Goal: Information Seeking & Learning: Learn about a topic

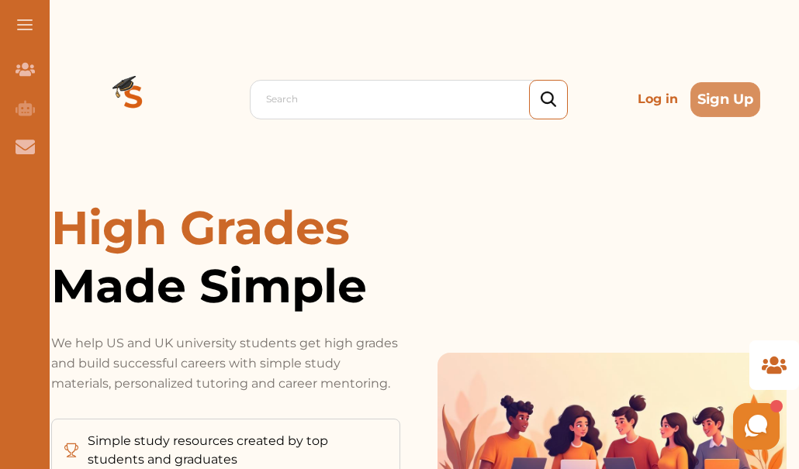
click at [664, 97] on p "Log in" at bounding box center [657, 99] width 53 height 31
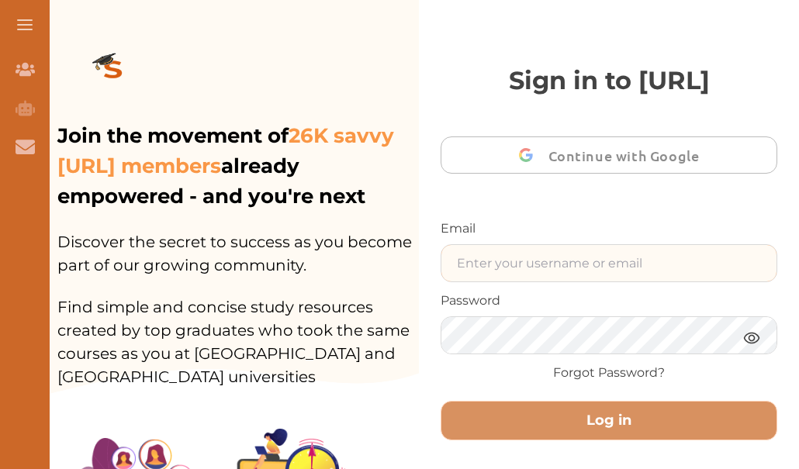
type input "[EMAIL_ADDRESS][DOMAIN_NAME]"
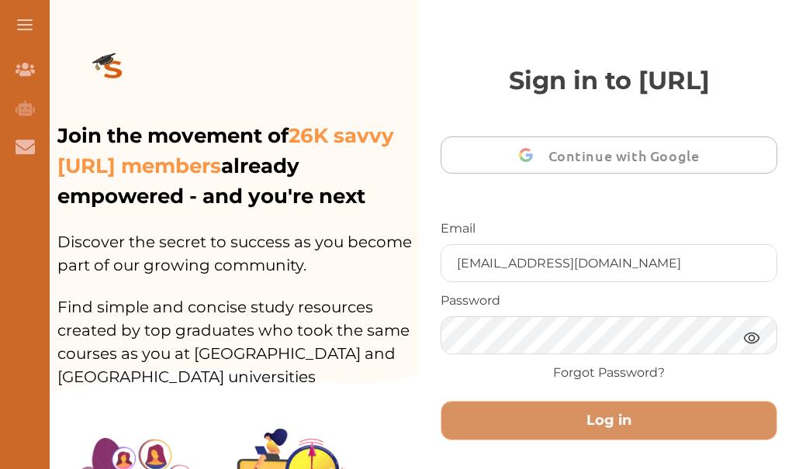
click at [664, 97] on p "Sign in to [URL]" at bounding box center [609, 80] width 337 height 37
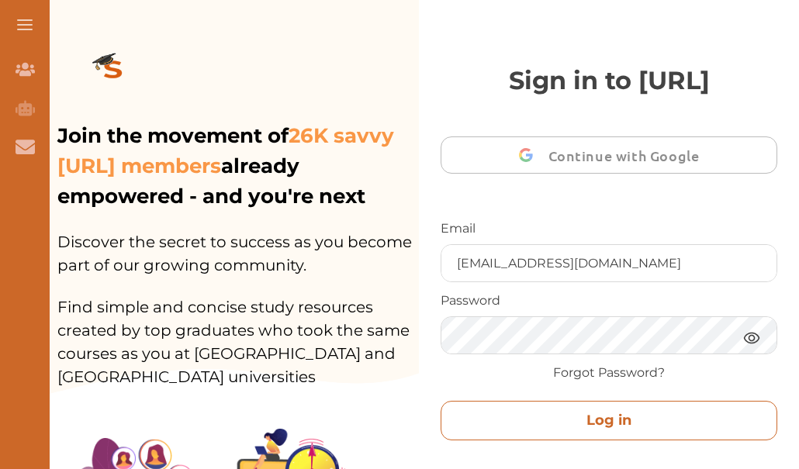
click at [548, 423] on button "Log in" at bounding box center [609, 421] width 337 height 40
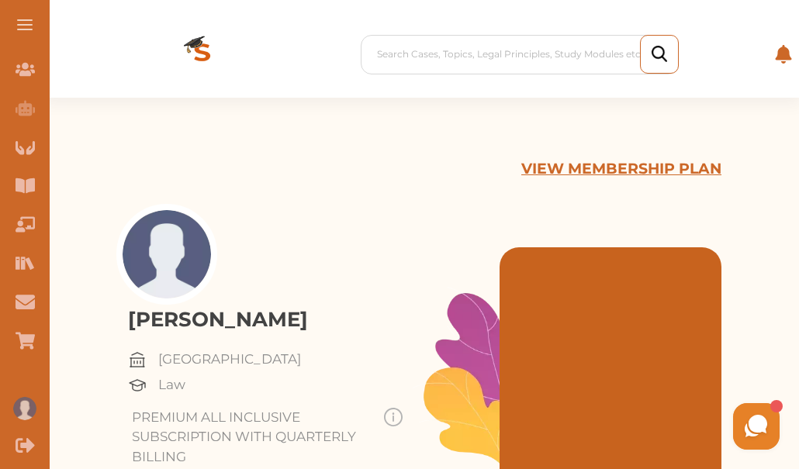
click at [23, 27] on button at bounding box center [25, 25] width 50 height 50
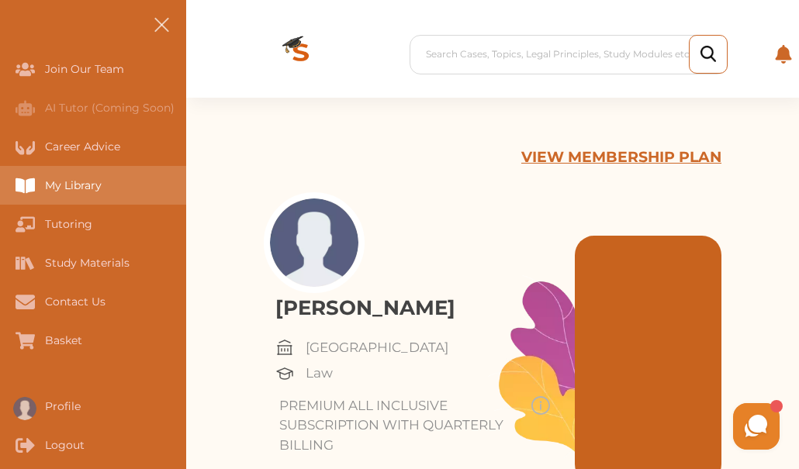
click at [0, 179] on div "My Library" at bounding box center [0, 185] width 0 height 39
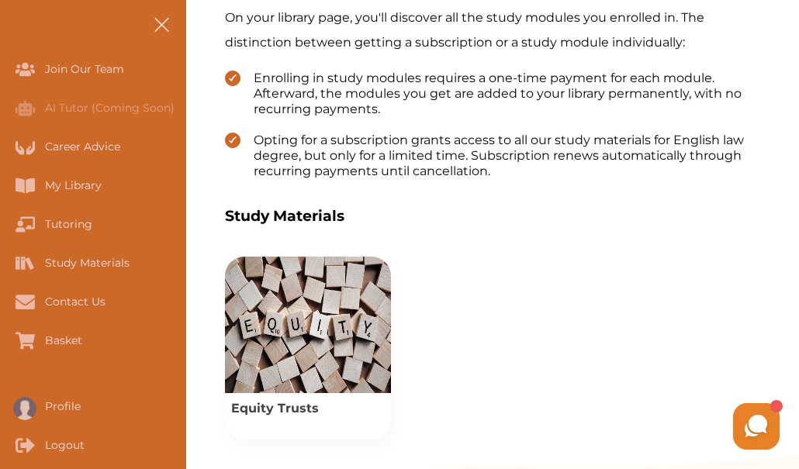
scroll to position [496, 0]
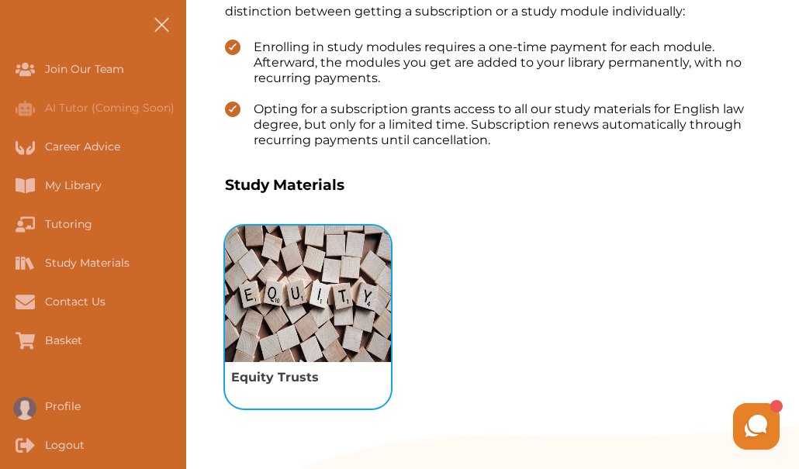
click at [323, 315] on img "View study module: Equity Trusts" at bounding box center [308, 294] width 166 height 137
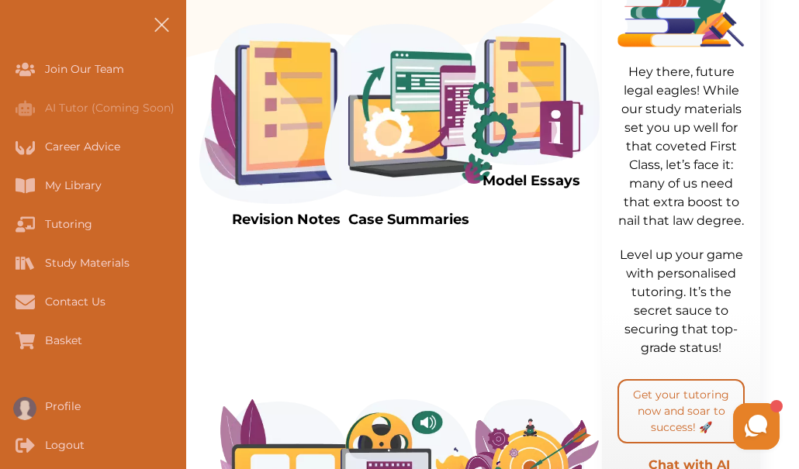
scroll to position [496, 0]
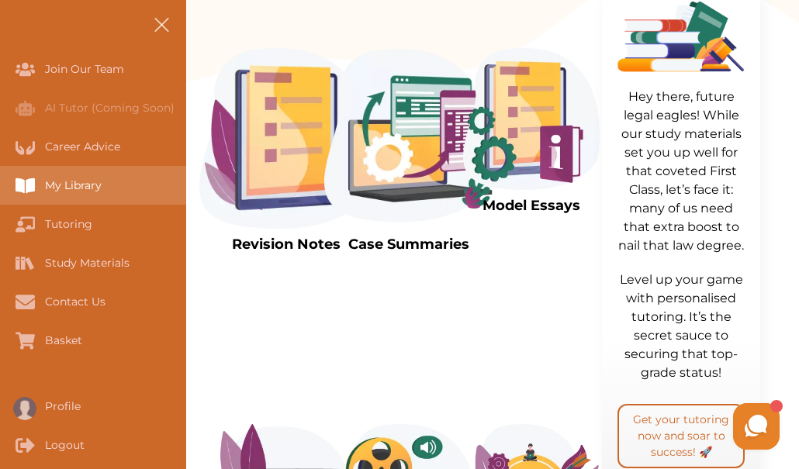
click at [63, 176] on div "My Library" at bounding box center [93, 185] width 186 height 39
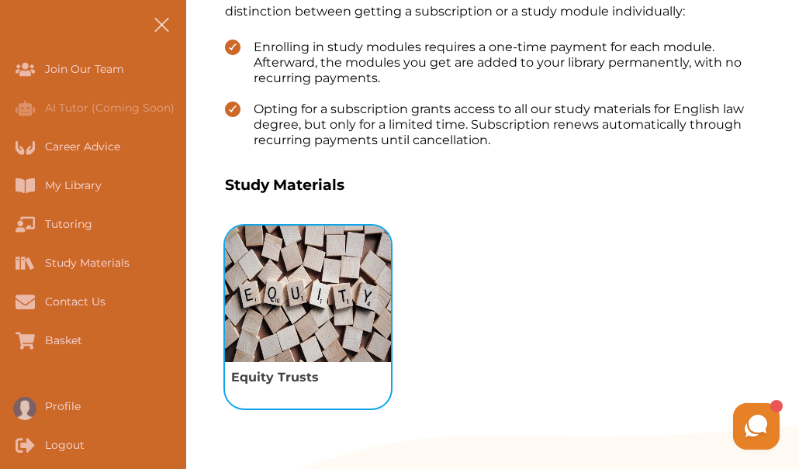
click at [291, 301] on img "View study module: Equity Trusts" at bounding box center [308, 294] width 166 height 137
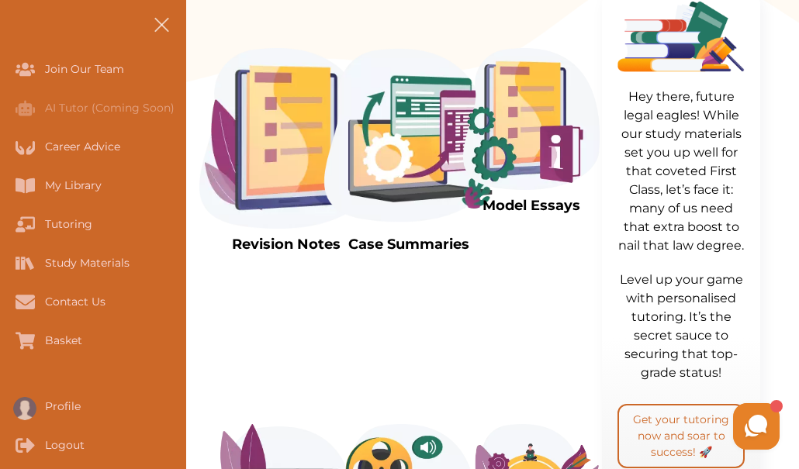
click at [296, 171] on img at bounding box center [286, 138] width 174 height 181
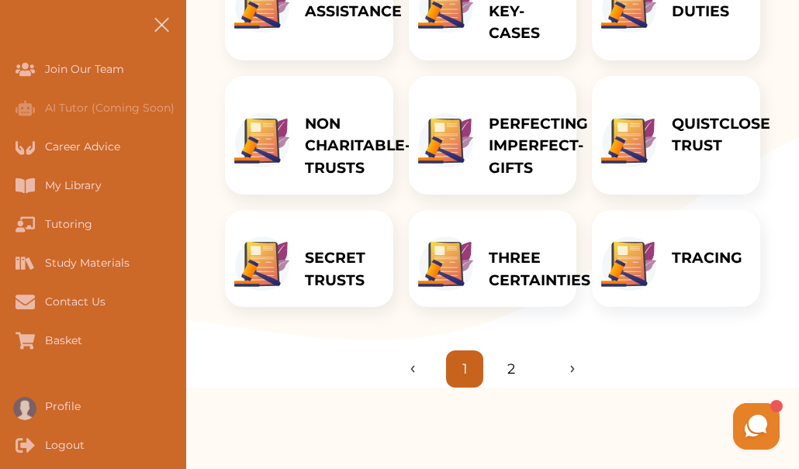
scroll to position [541, 0]
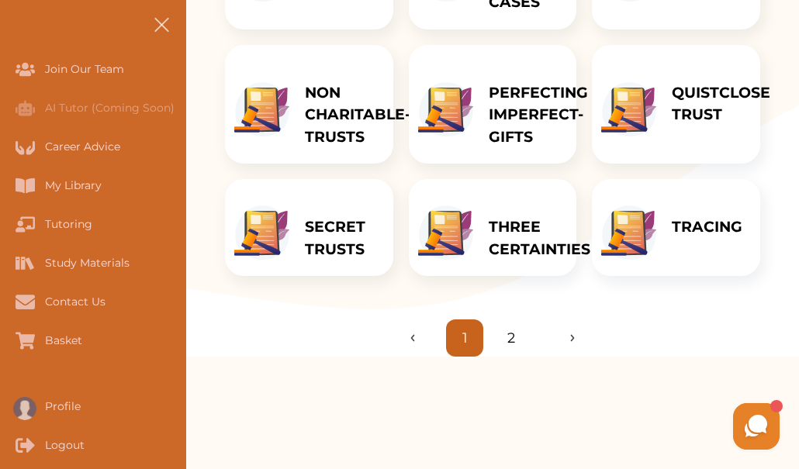
click at [472, 261] on div at bounding box center [445, 236] width 55 height 60
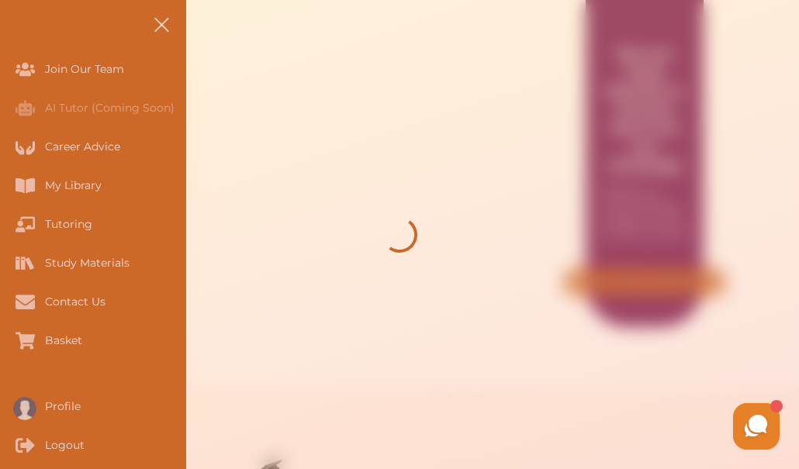
click at [472, 261] on div at bounding box center [399, 234] width 799 height 469
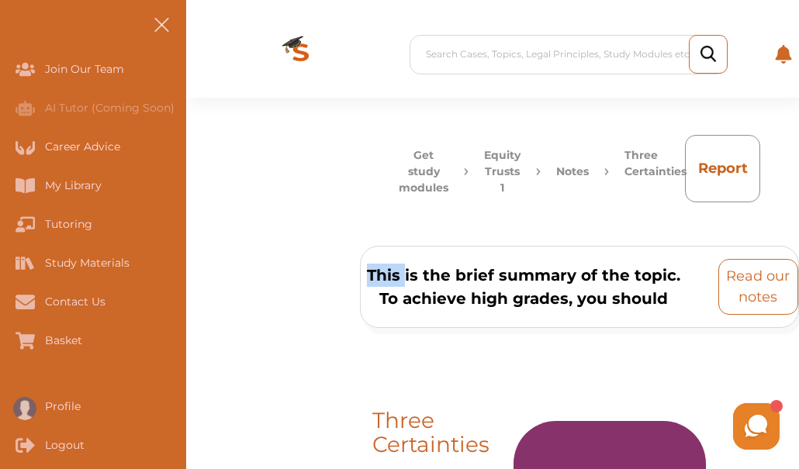
click at [745, 304] on p "Read our notes" at bounding box center [758, 287] width 66 height 42
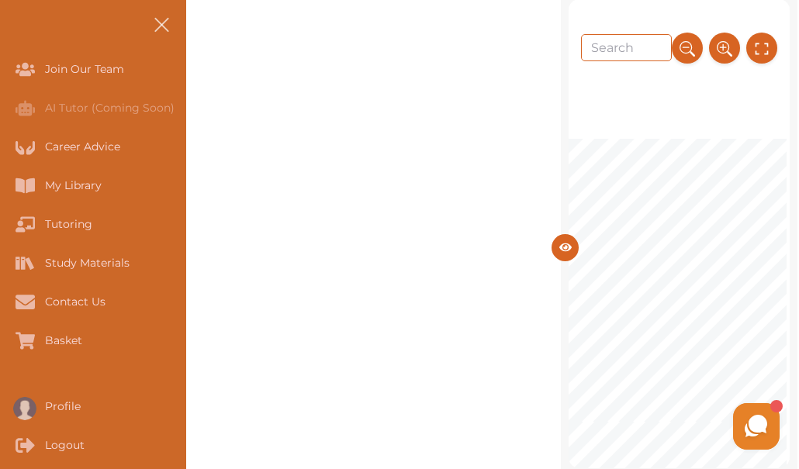
scroll to position [217, 0]
click at [775, 51] on button at bounding box center [762, 50] width 34 height 34
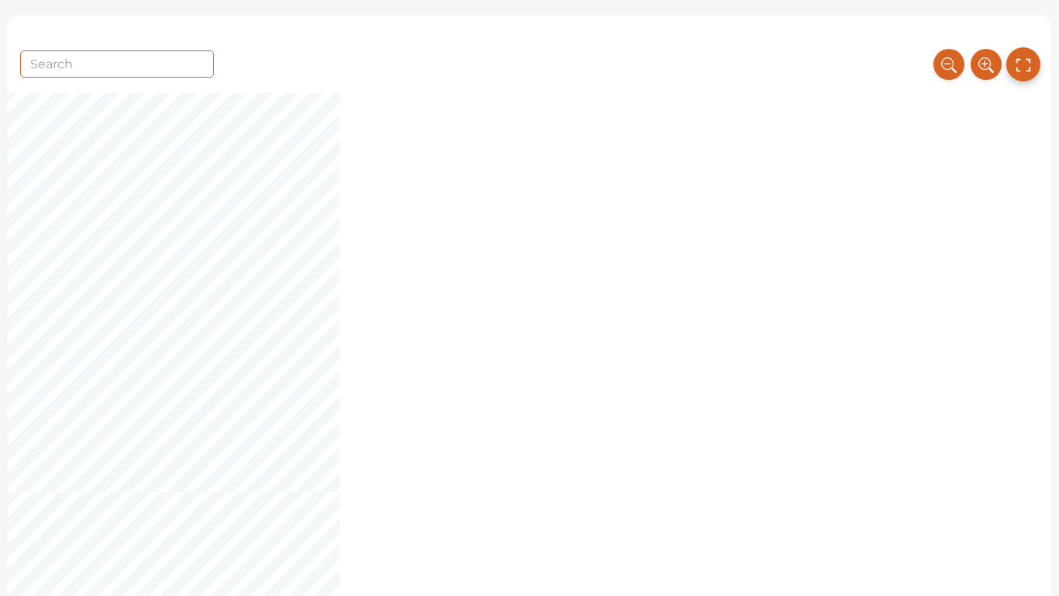
scroll to position [186, 0]
click at [801, 66] on icon at bounding box center [1023, 65] width 17 height 26
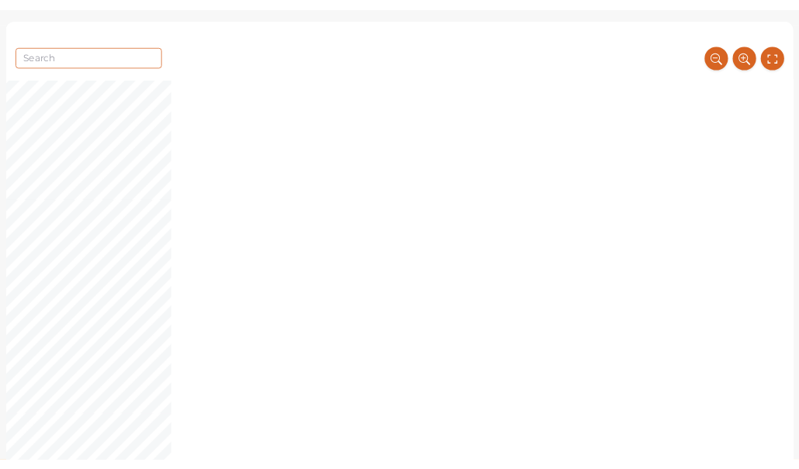
scroll to position [217, 0]
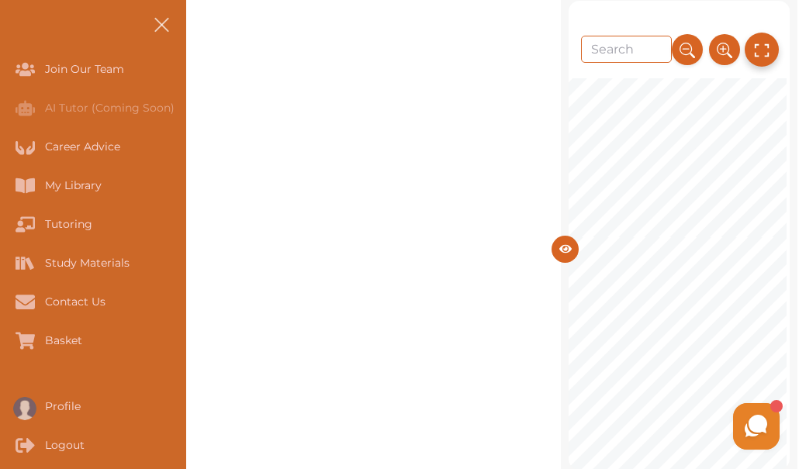
click at [755, 58] on icon at bounding box center [761, 50] width 17 height 26
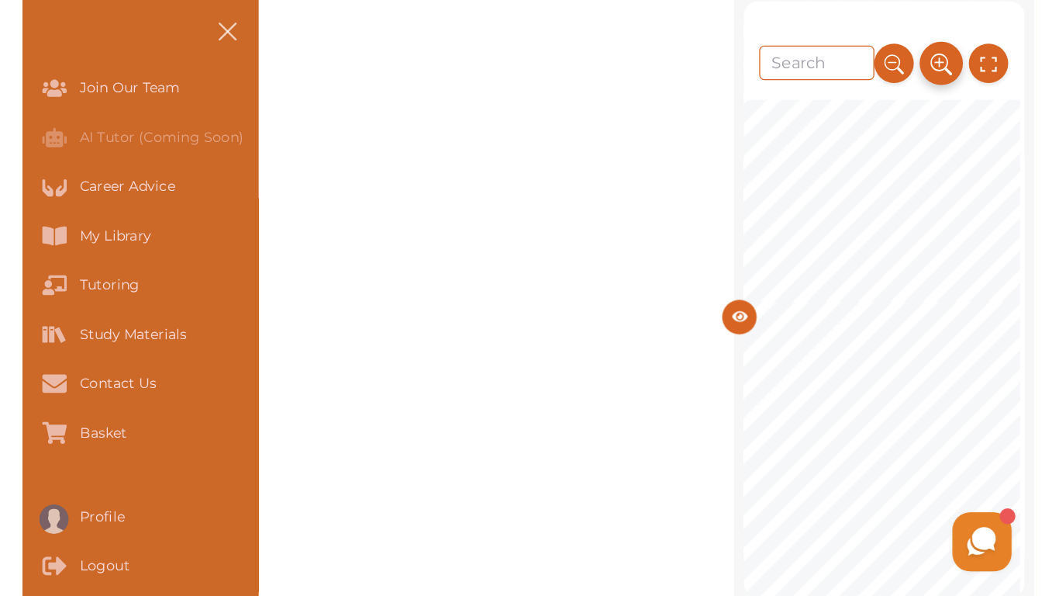
scroll to position [201, 0]
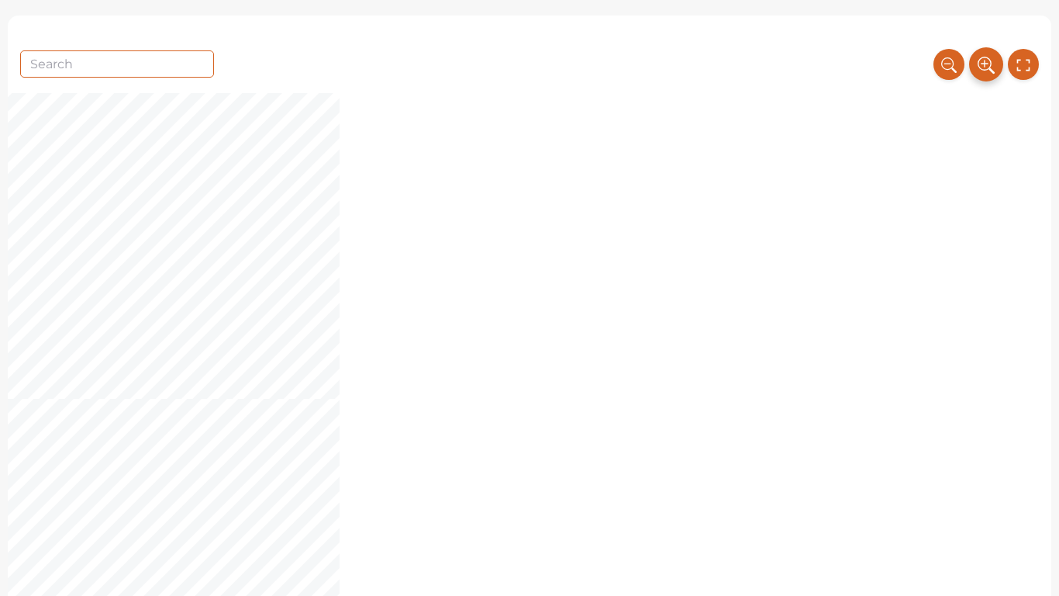
click at [801, 73] on icon at bounding box center [986, 65] width 17 height 26
click at [801, 67] on icon at bounding box center [1023, 65] width 17 height 26
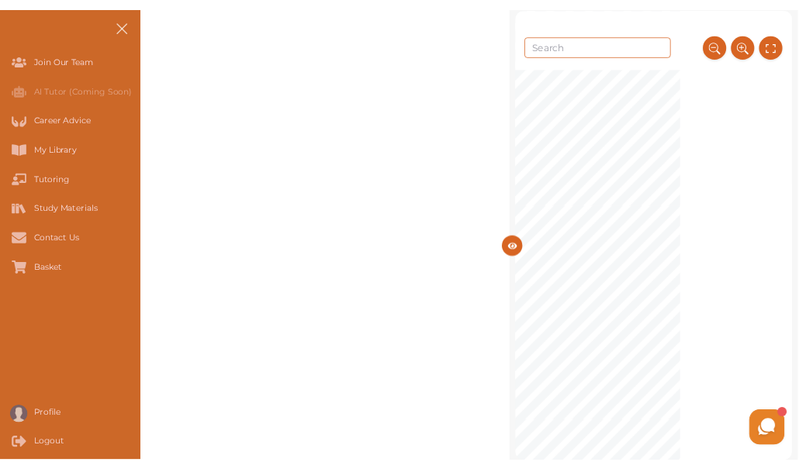
scroll to position [1849, 0]
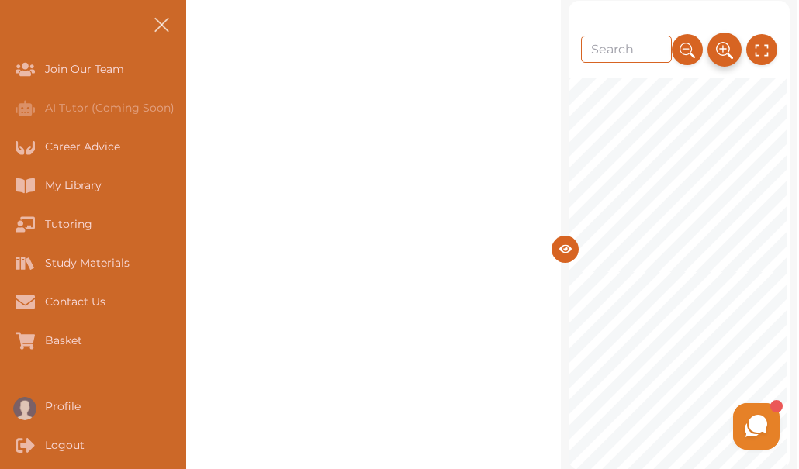
click at [711, 48] on button at bounding box center [724, 50] width 34 height 34
drag, startPoint x: 741, startPoint y: 55, endPoint x: 759, endPoint y: 52, distance: 18.9
click at [759, 52] on div at bounding box center [724, 40] width 105 height 50
click at [759, 52] on icon at bounding box center [761, 50] width 17 height 26
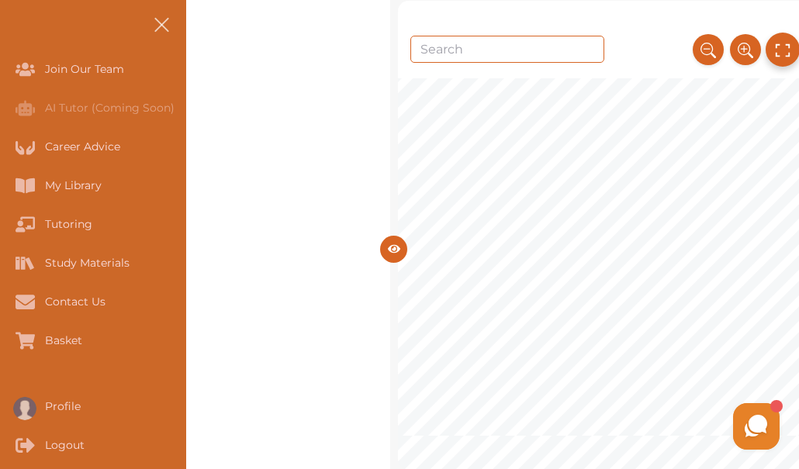
scroll to position [2391, 0]
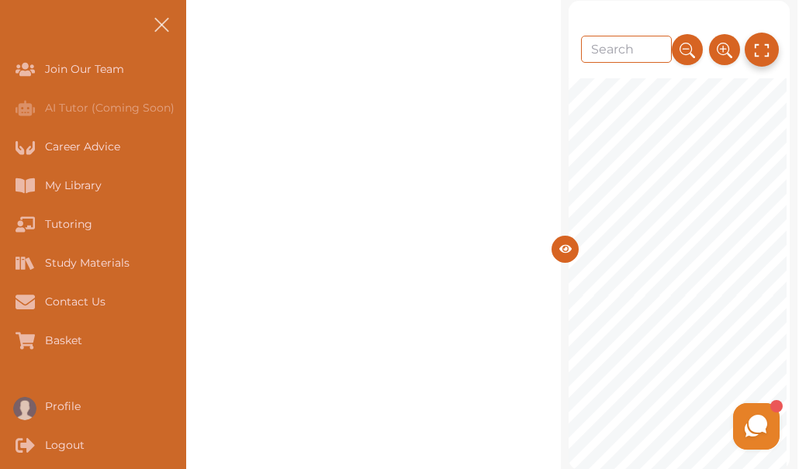
click at [759, 52] on icon at bounding box center [761, 50] width 17 height 26
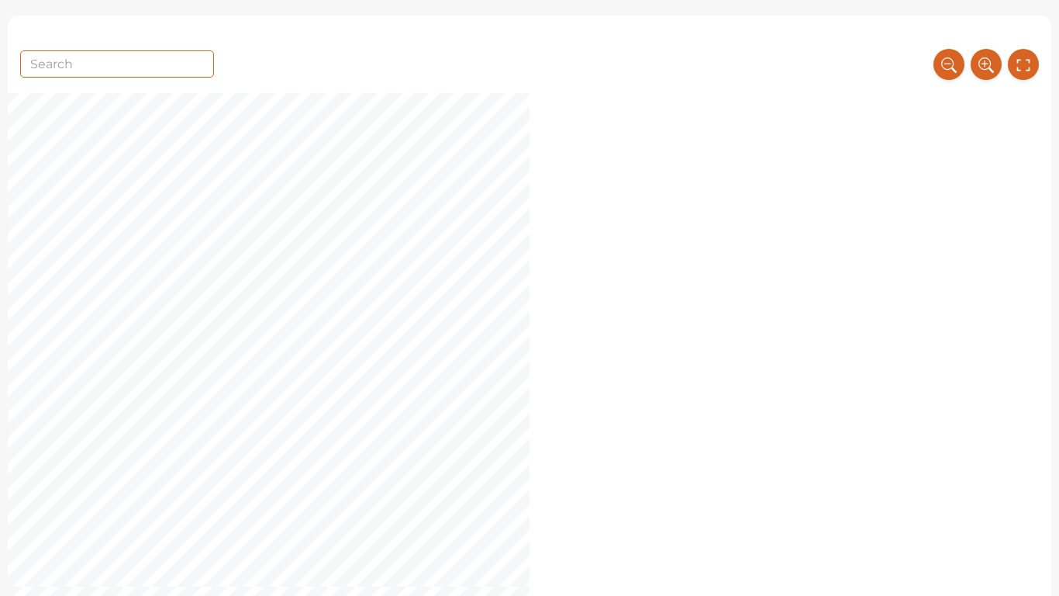
scroll to position [5680, 0]
click at [690, 242] on span "trustees have" at bounding box center [678, 238] width 64 height 11
click at [801, 57] on icon at bounding box center [986, 65] width 17 height 26
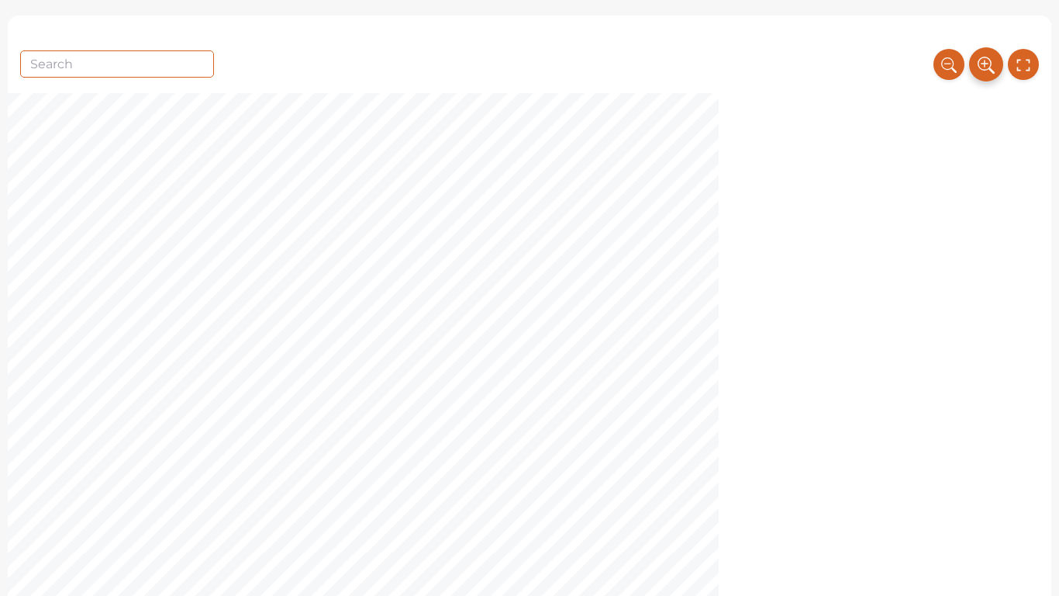
scroll to position [7920, 0]
drag, startPoint x: 980, startPoint y: 39, endPoint x: 983, endPoint y: 105, distance: 66.0
click at [801, 105] on div "1 Three Certainties References: [PERSON_NAME] Equity and Trusts (9 th edition, …" at bounding box center [530, 314] width 1044 height 596
click at [801, 105] on div "9 Where identity of subject matter is unclear: A transfers a property to B with…" at bounding box center [530, 61] width 1044 height 921
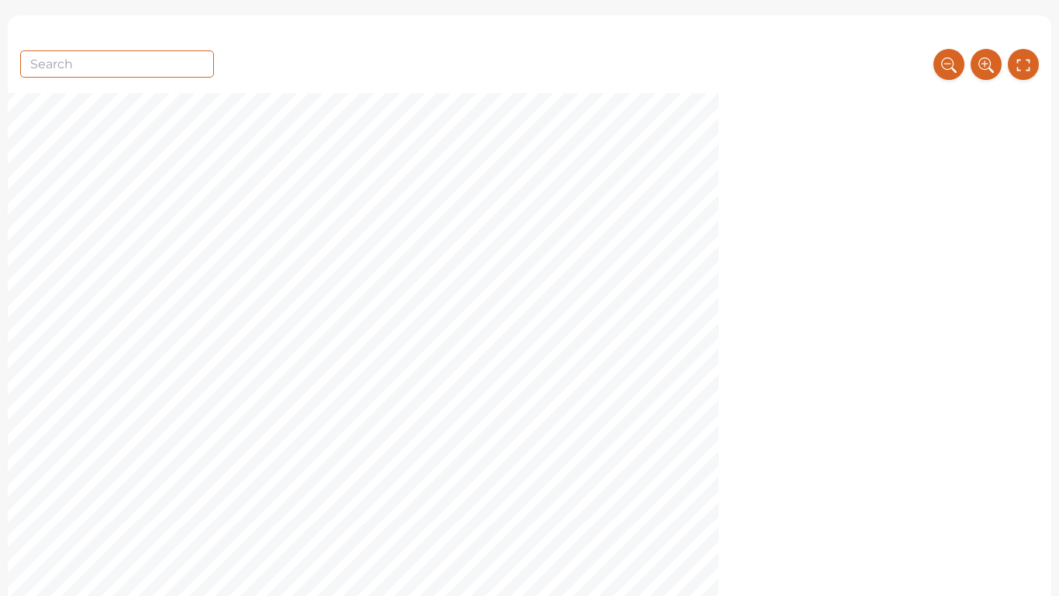
click at [801, 105] on div "9 Where identity of subject matter is unclear: A transfers a property to B with…" at bounding box center [530, 61] width 1044 height 921
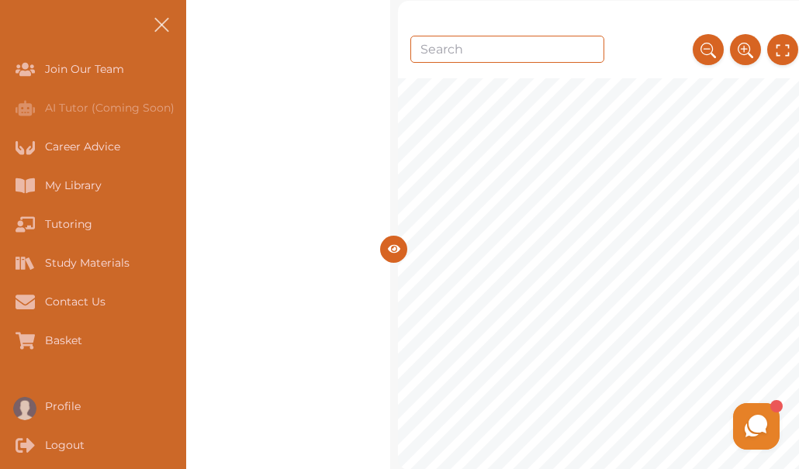
scroll to position [4519, 0]
